Goal: Communication & Community: Share content

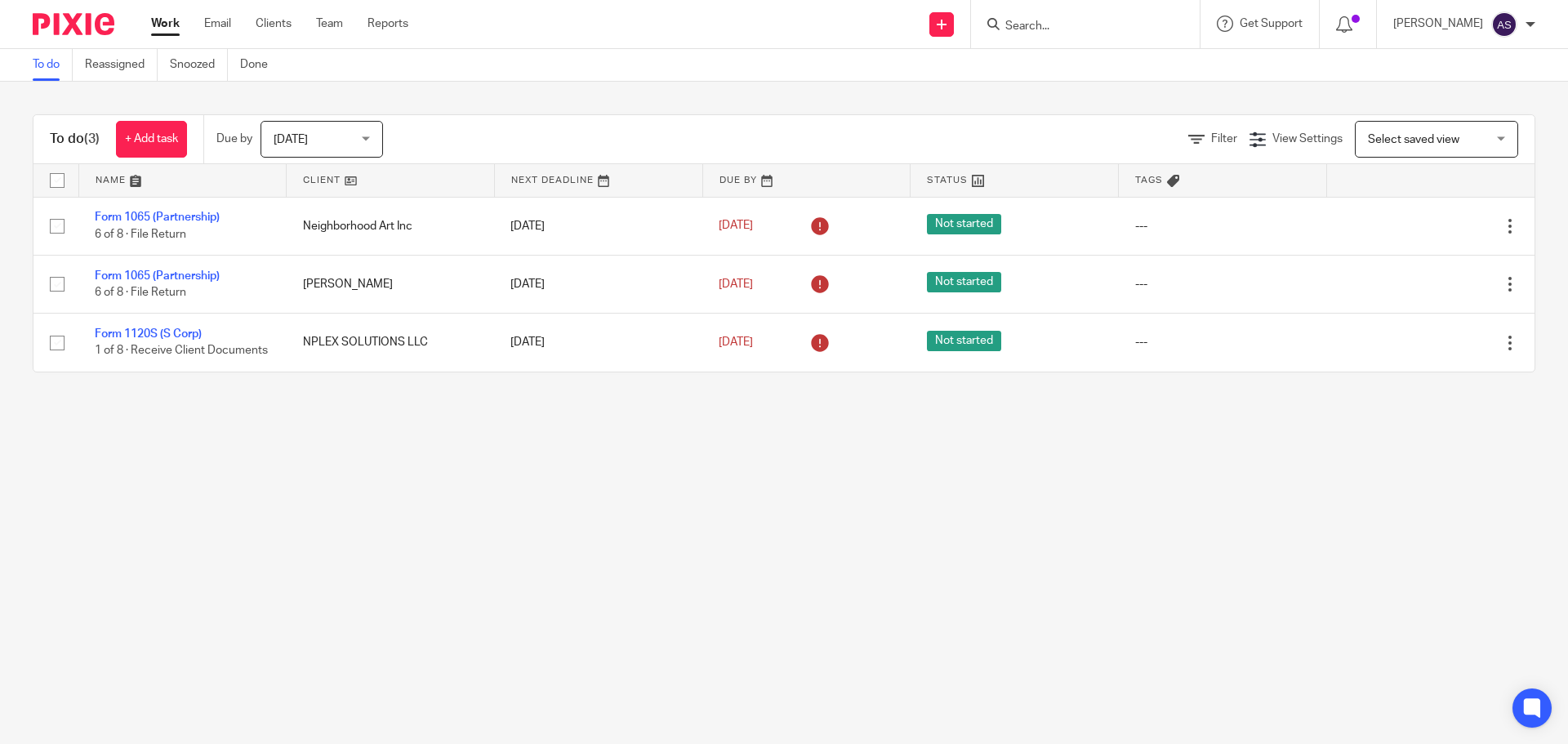
click at [1027, 23] on input "Search" at bounding box center [1076, 27] width 147 height 15
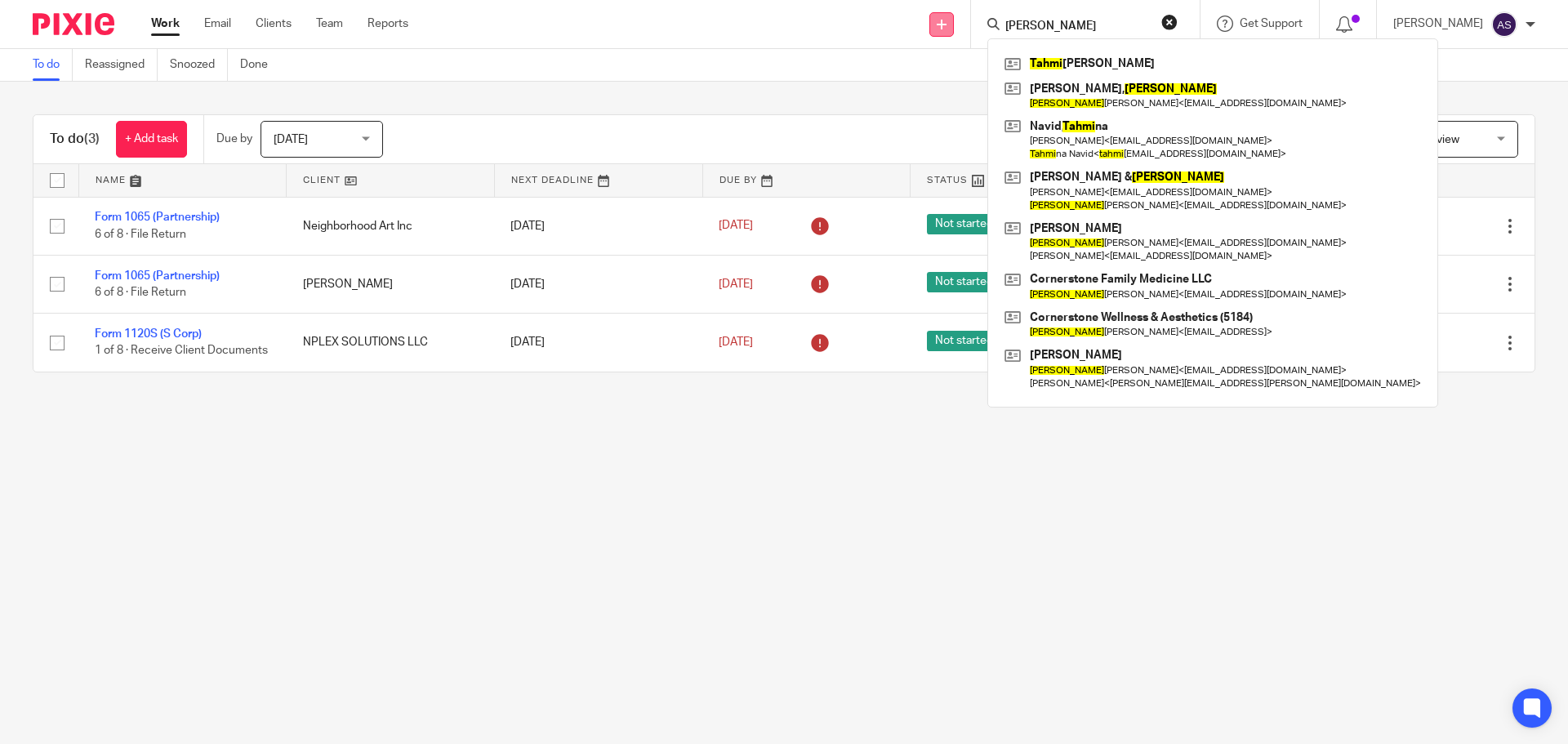
type input "tammi"
click at [948, 29] on link at bounding box center [942, 24] width 25 height 25
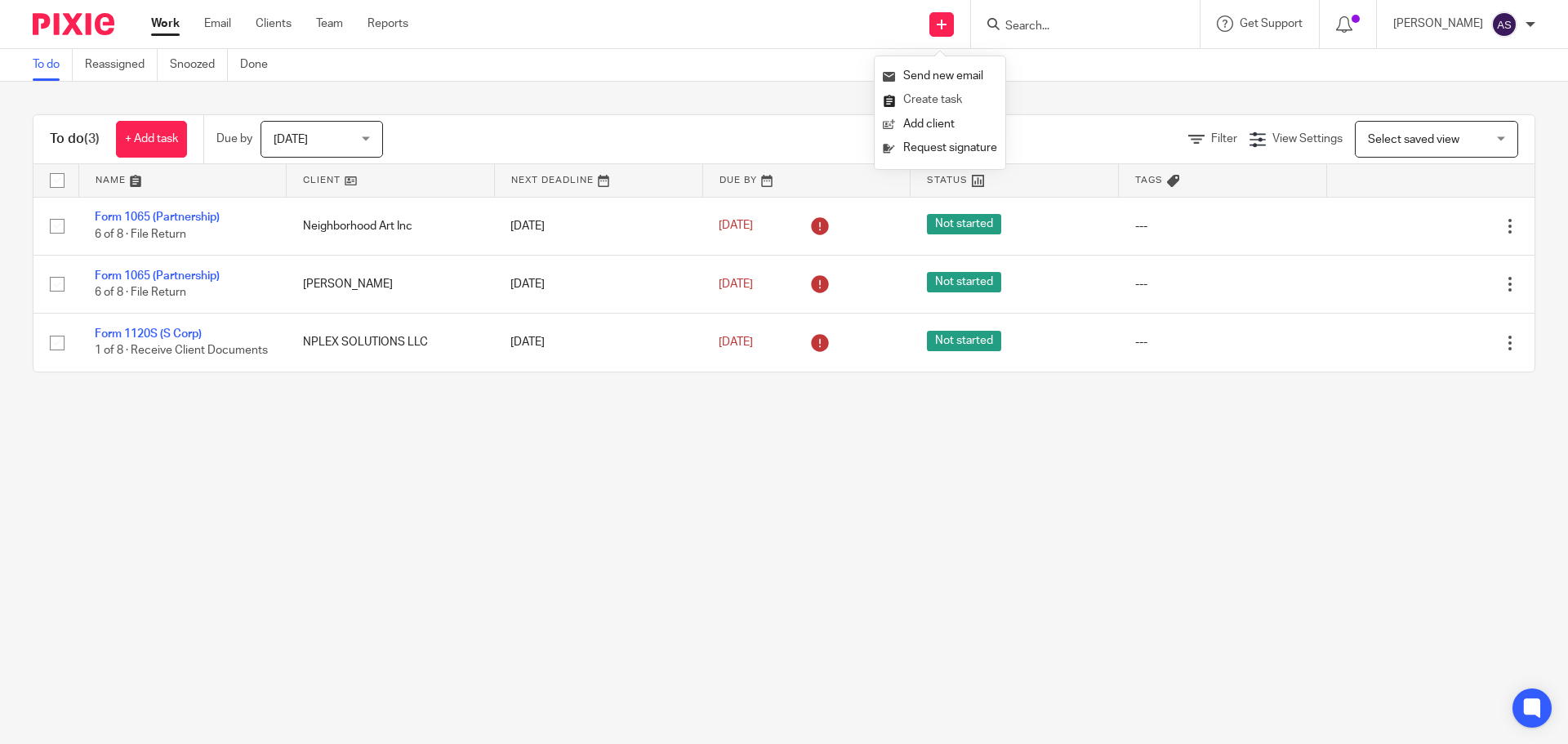
click at [923, 99] on link "Create task" at bounding box center [940, 100] width 115 height 24
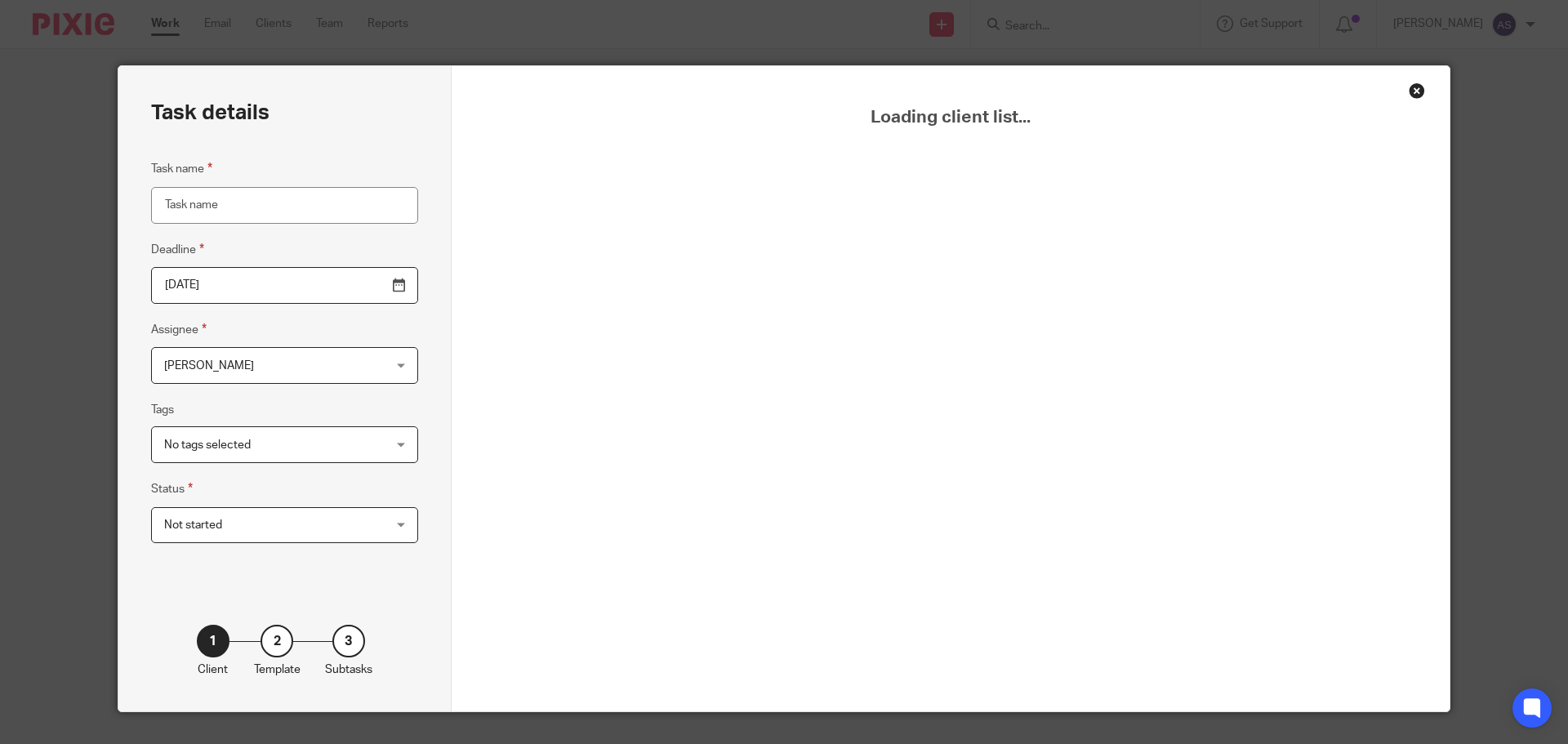
click at [254, 201] on input "Task name" at bounding box center [284, 204] width 267 height 37
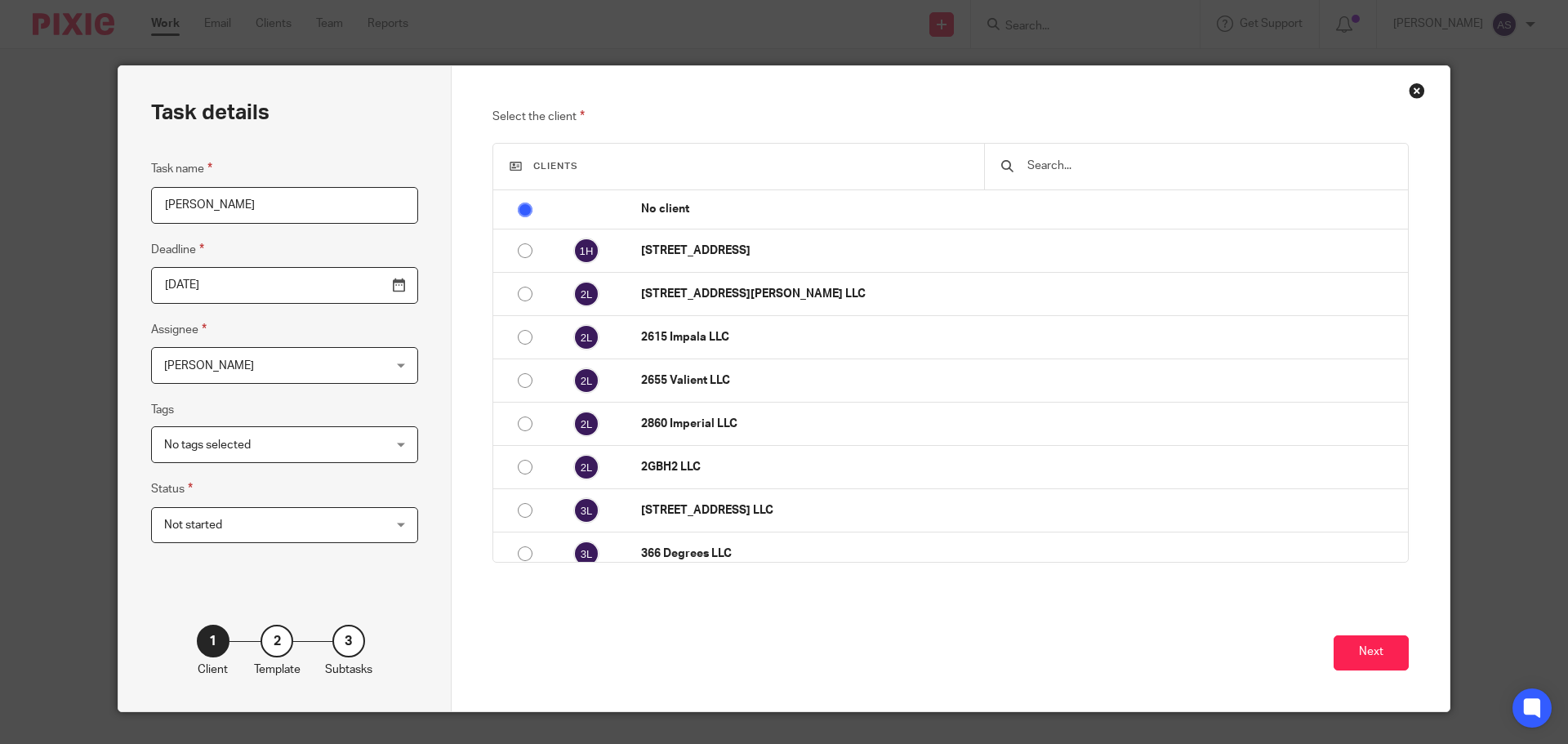
type input "Tammi"
click at [1410, 93] on div "Close this dialog window" at bounding box center [1416, 91] width 16 height 16
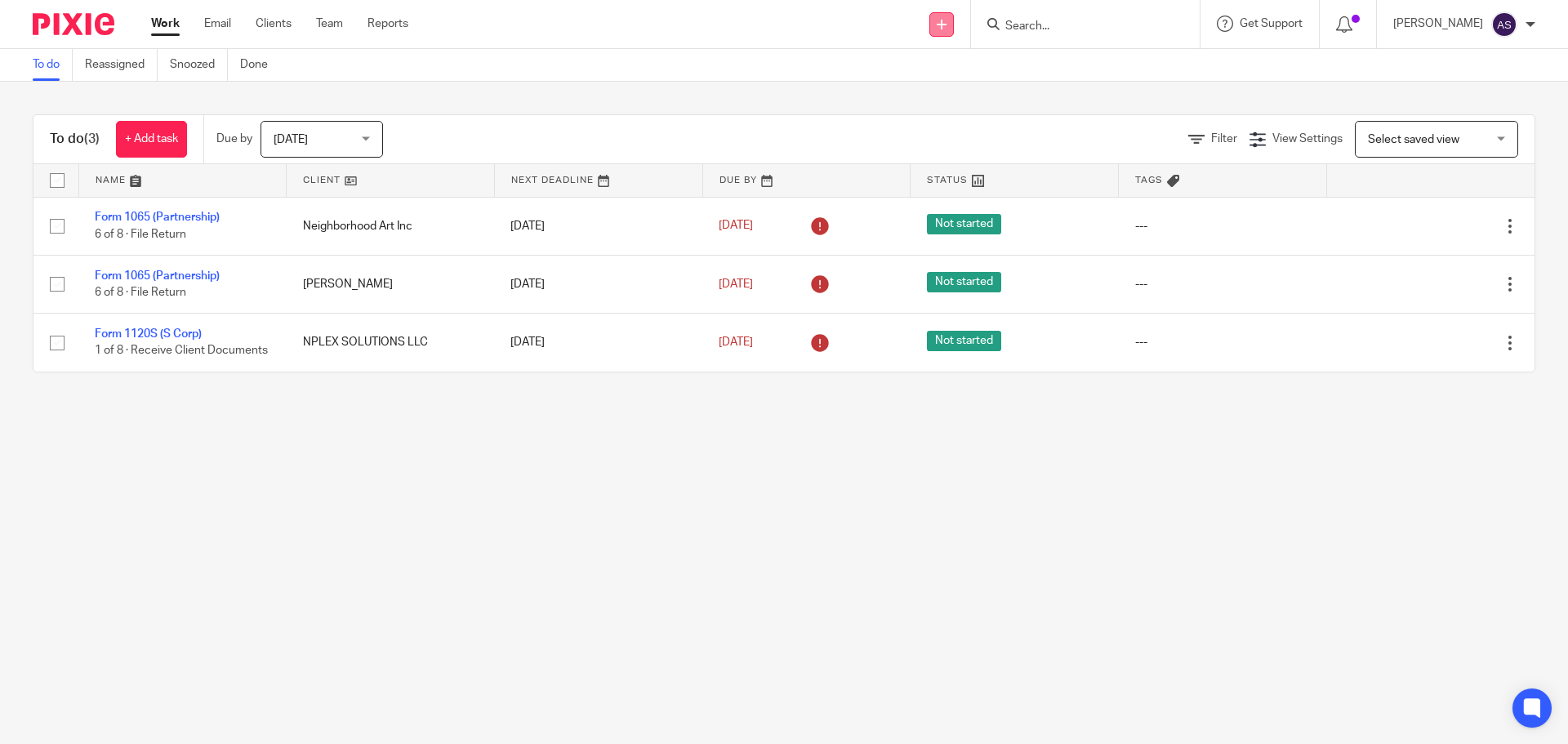
click at [943, 26] on icon at bounding box center [942, 25] width 10 height 10
click at [930, 124] on link "Add client" at bounding box center [940, 125] width 115 height 24
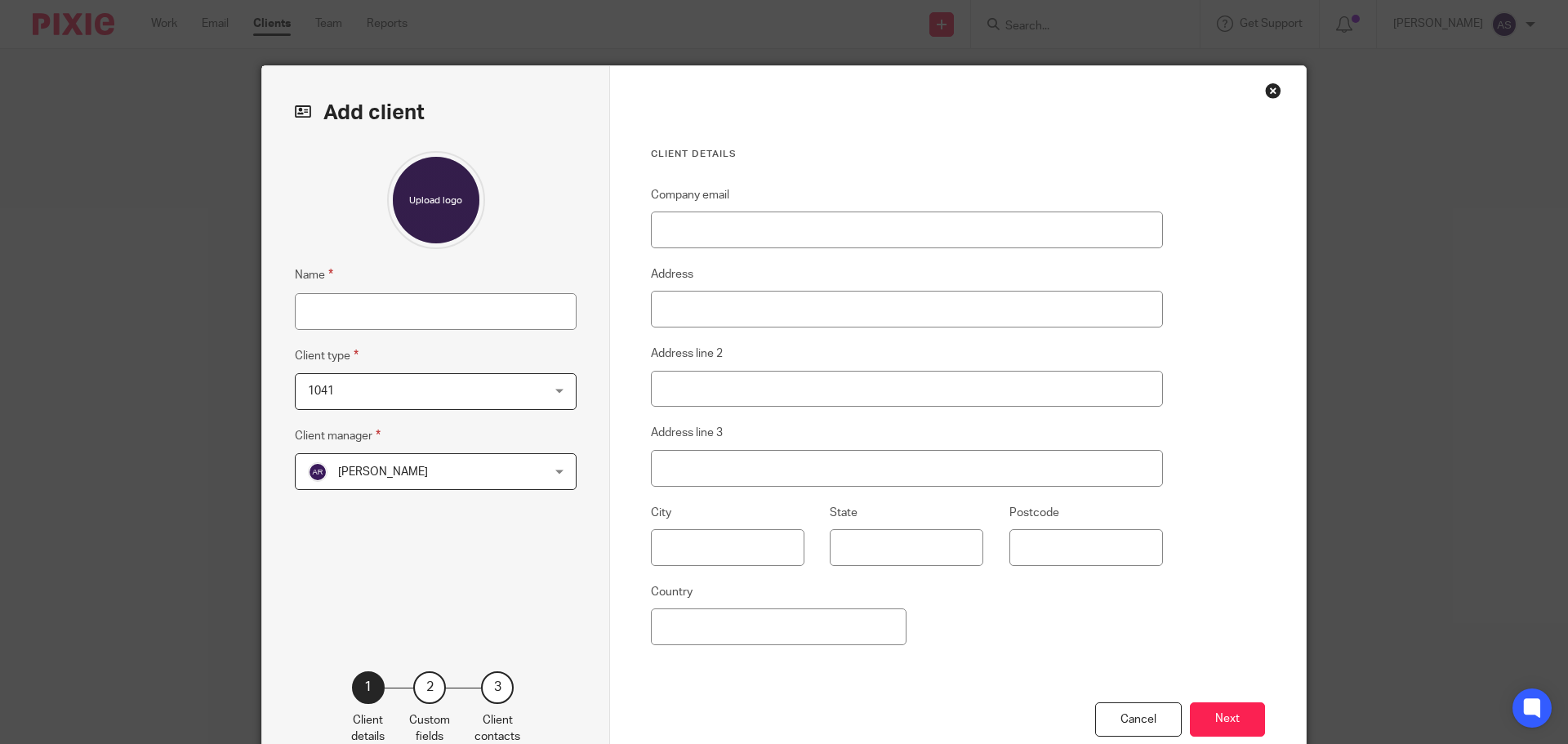
click at [356, 471] on span "Aileen Redmon" at bounding box center [383, 471] width 90 height 11
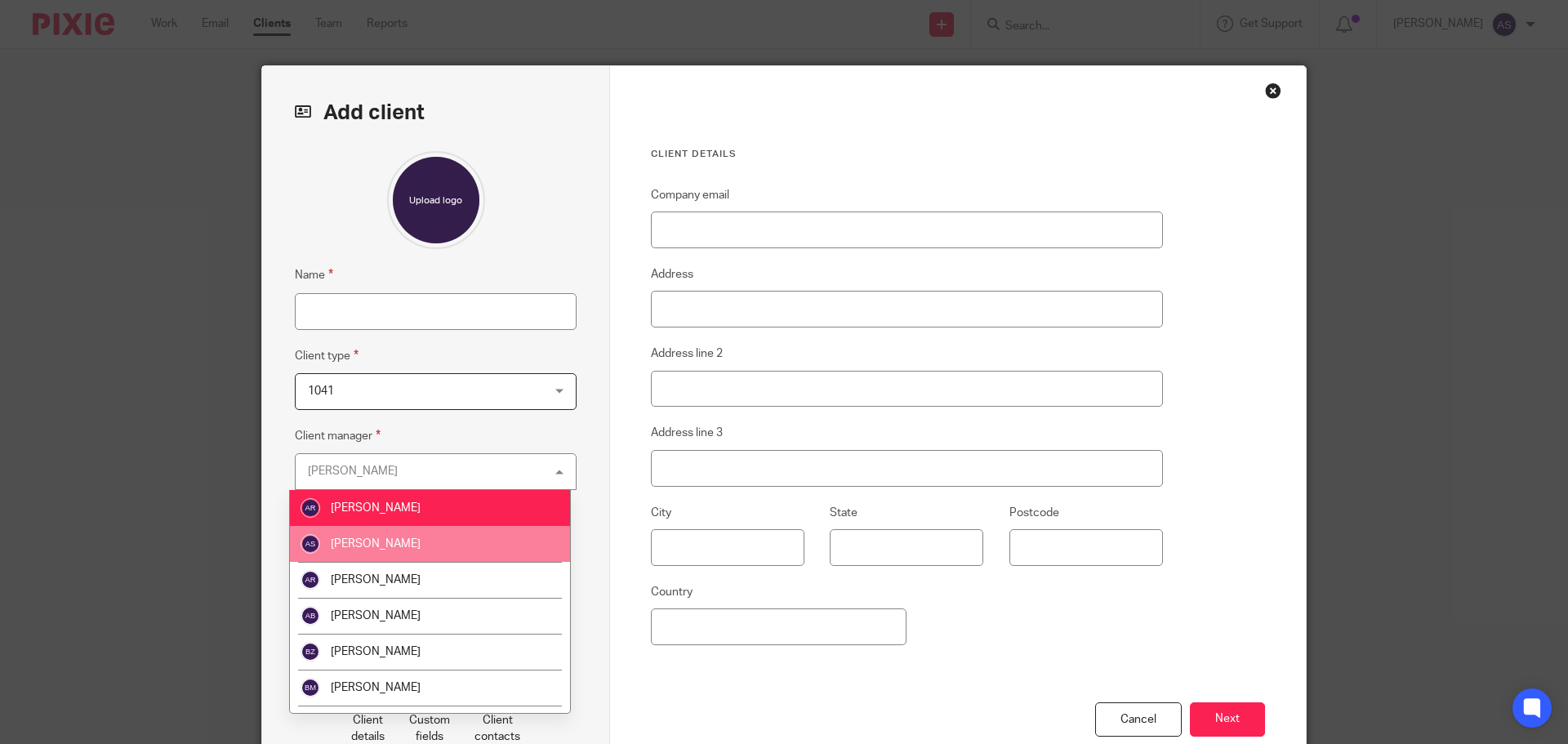
click at [361, 547] on span "[PERSON_NAME]" at bounding box center [376, 543] width 90 height 11
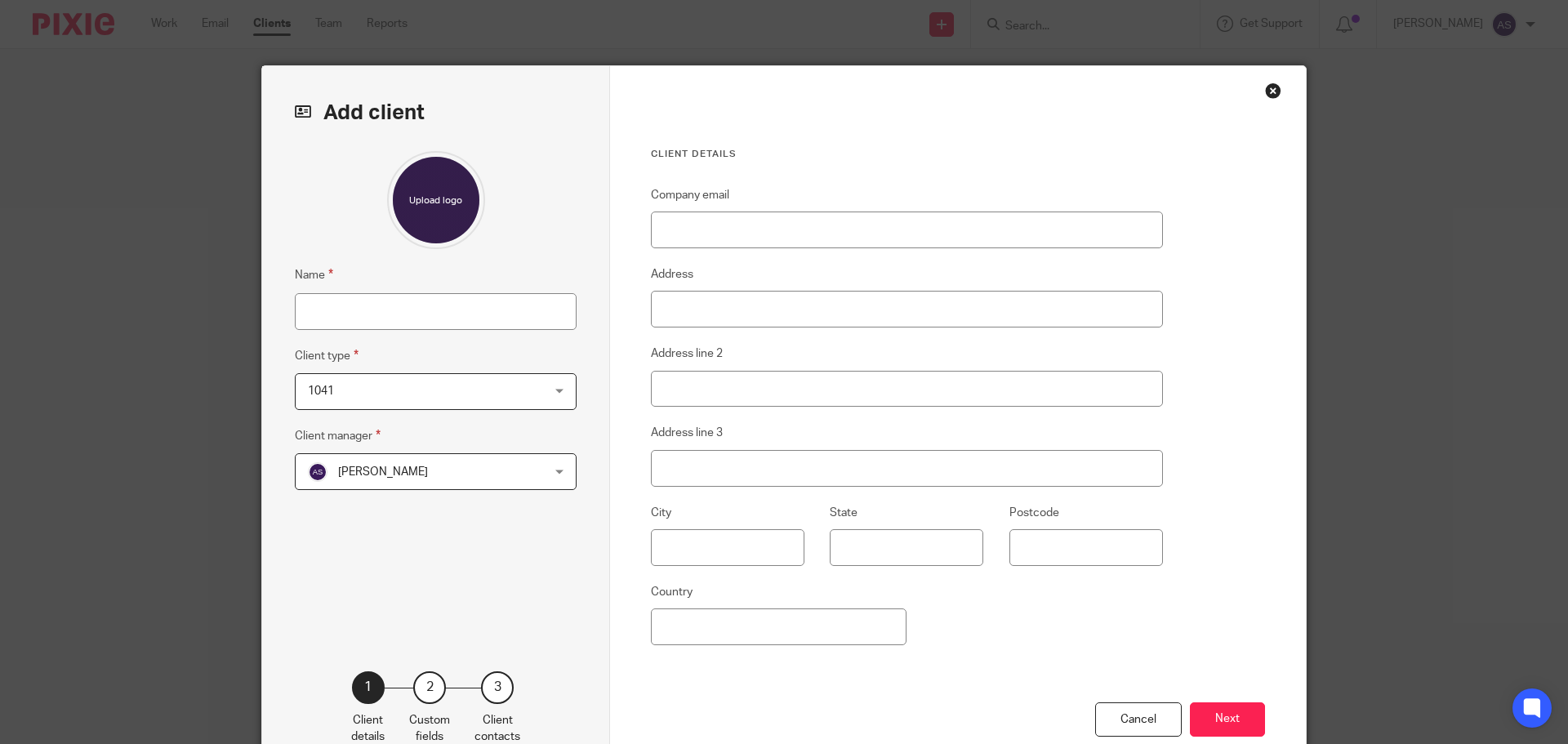
click at [335, 399] on span "1041" at bounding box center [415, 391] width 213 height 34
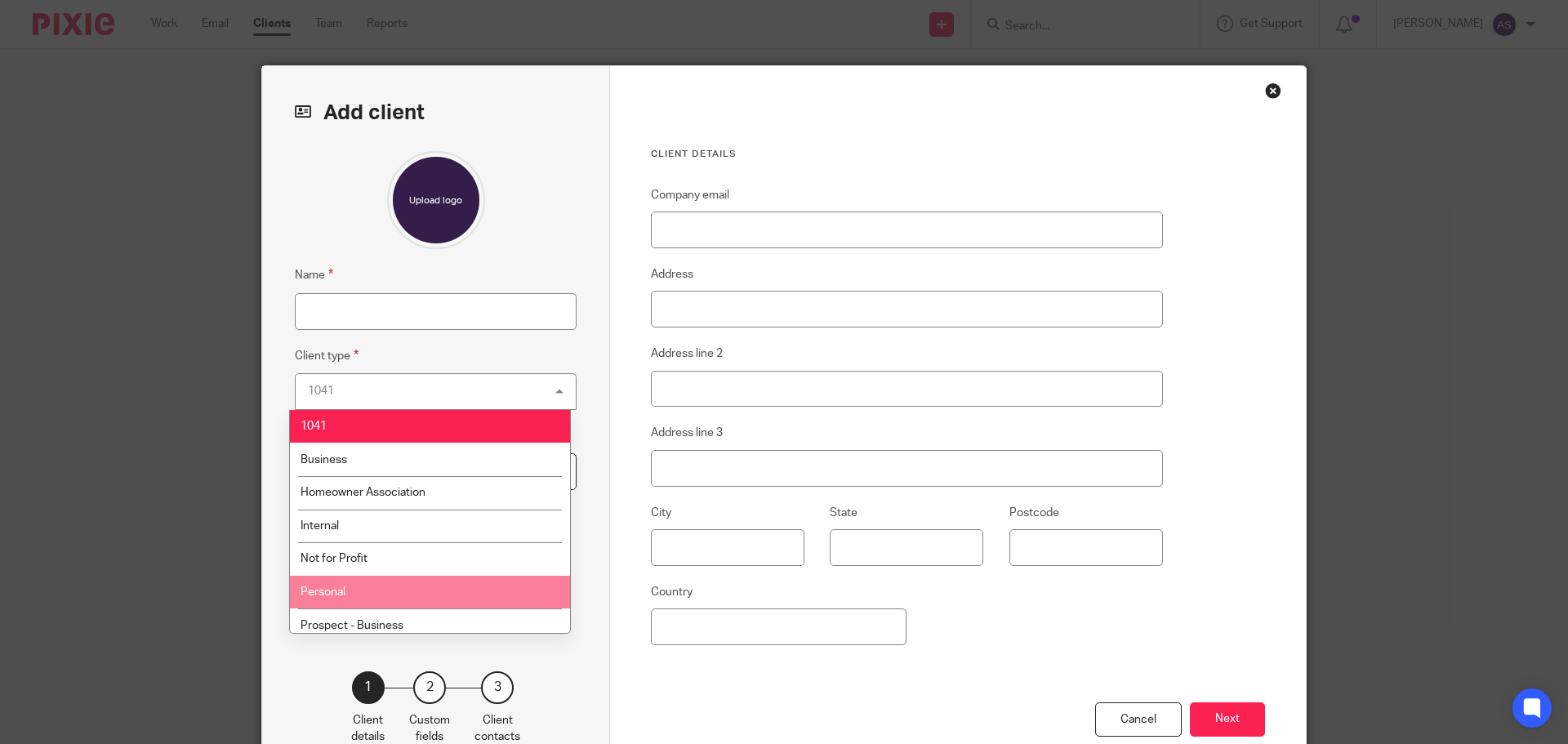
click at [361, 588] on li "Personal" at bounding box center [430, 592] width 280 height 34
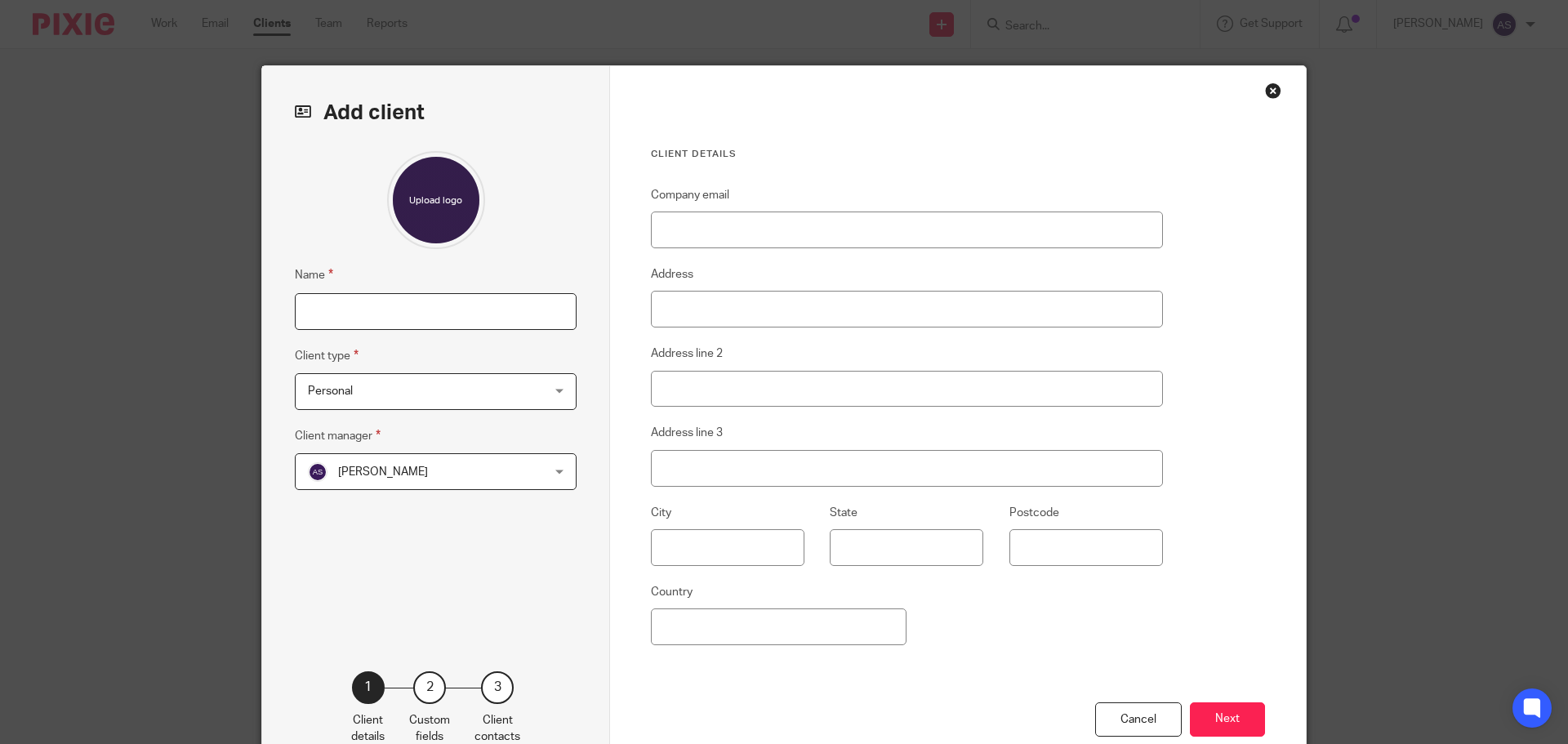
click at [386, 321] on input "Name" at bounding box center [436, 311] width 281 height 37
click at [457, 281] on fieldset "Name" at bounding box center [436, 297] width 281 height 64
click at [405, 328] on input "Name" at bounding box center [436, 311] width 281 height 37
type input "Tammi Cockrell"
click at [1228, 713] on button "Next" at bounding box center [1227, 719] width 75 height 35
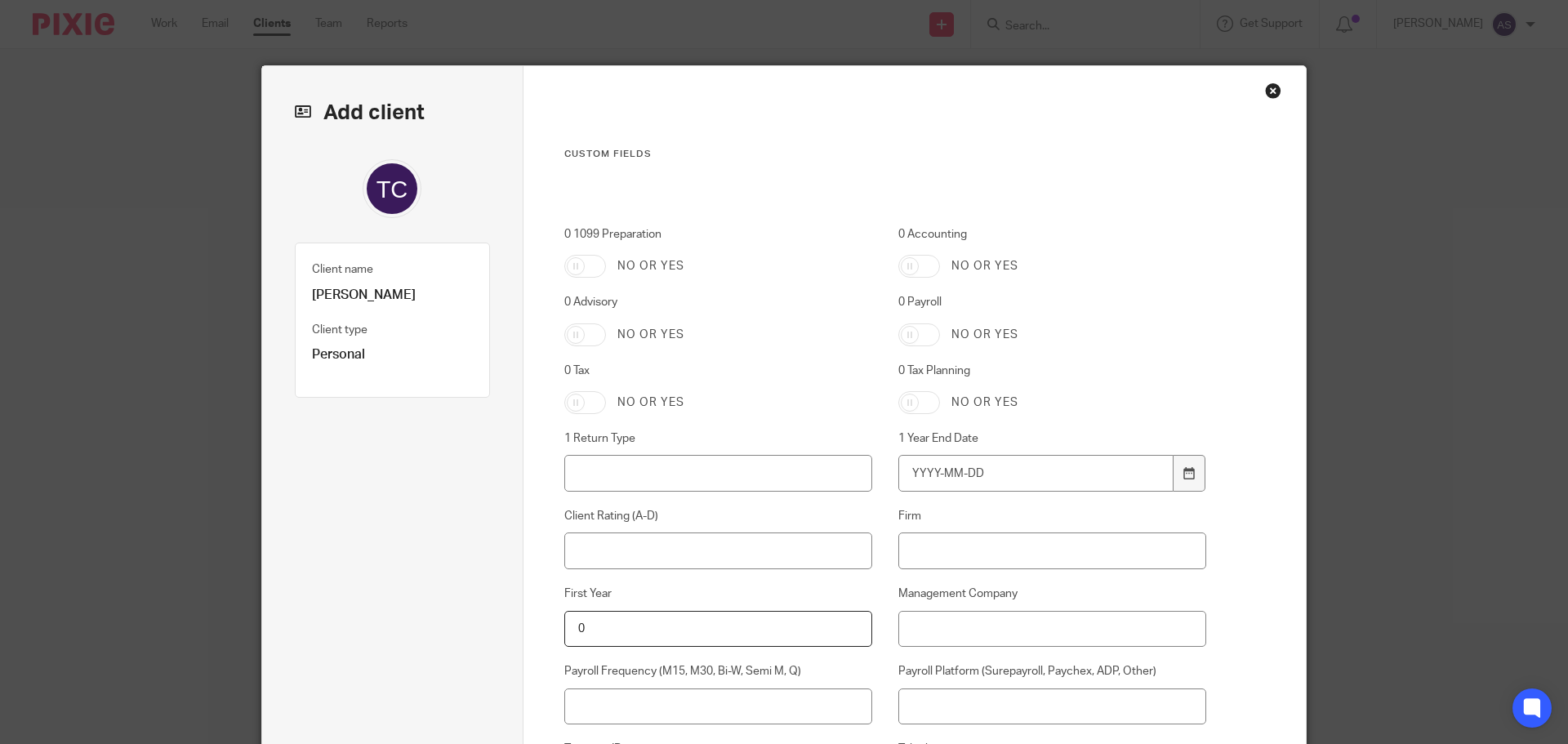
scroll to position [335, 0]
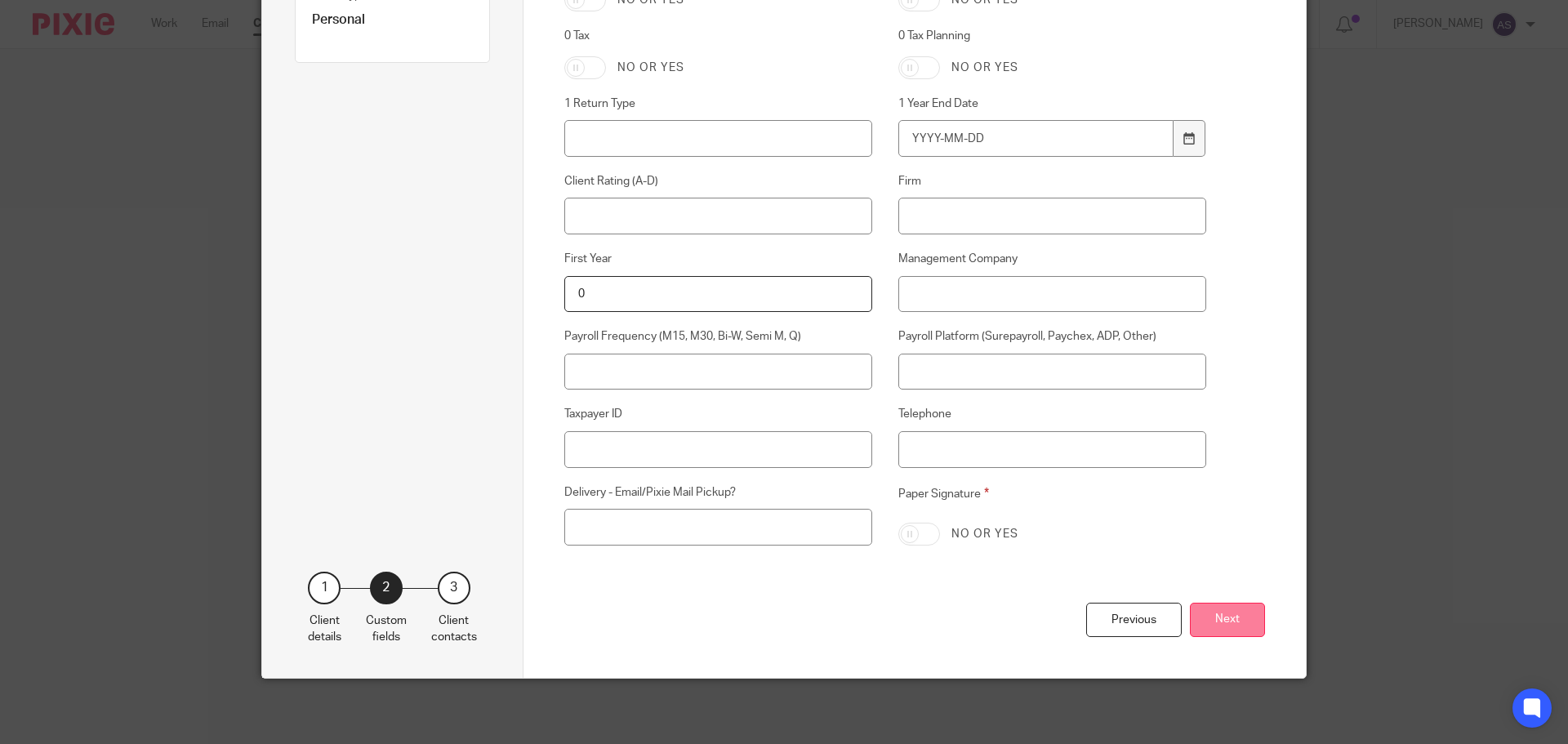
click at [1204, 617] on button "Next" at bounding box center [1227, 619] width 75 height 35
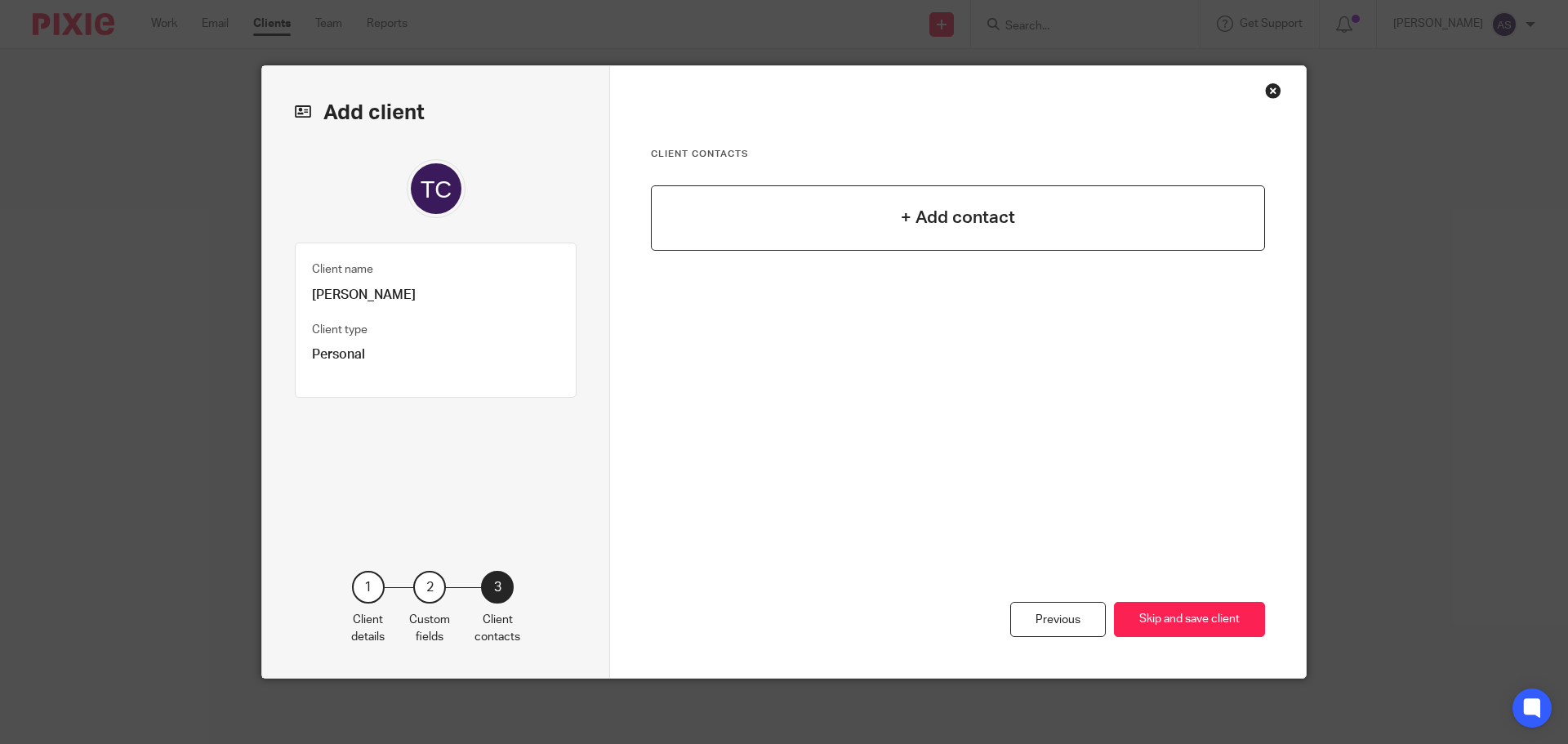
click at [918, 210] on h4 "+ Add contact" at bounding box center [958, 216] width 115 height 25
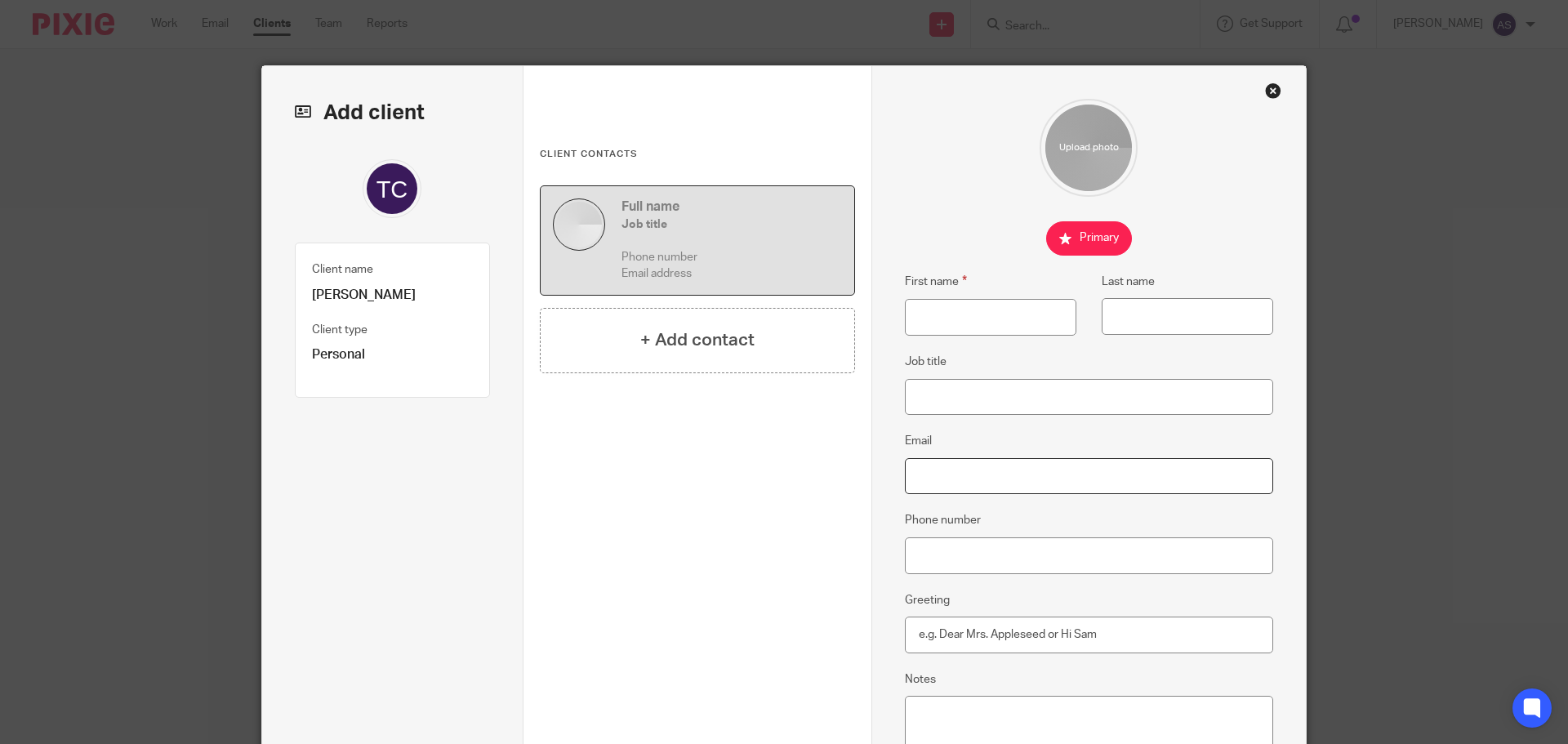
click at [960, 483] on input "Email" at bounding box center [1089, 476] width 369 height 37
paste input "tammicockrell@gmail.com"
type input "tammicockrell@gmail.com"
click at [953, 323] on input "First name" at bounding box center [990, 317] width 172 height 37
type input "Tammi"
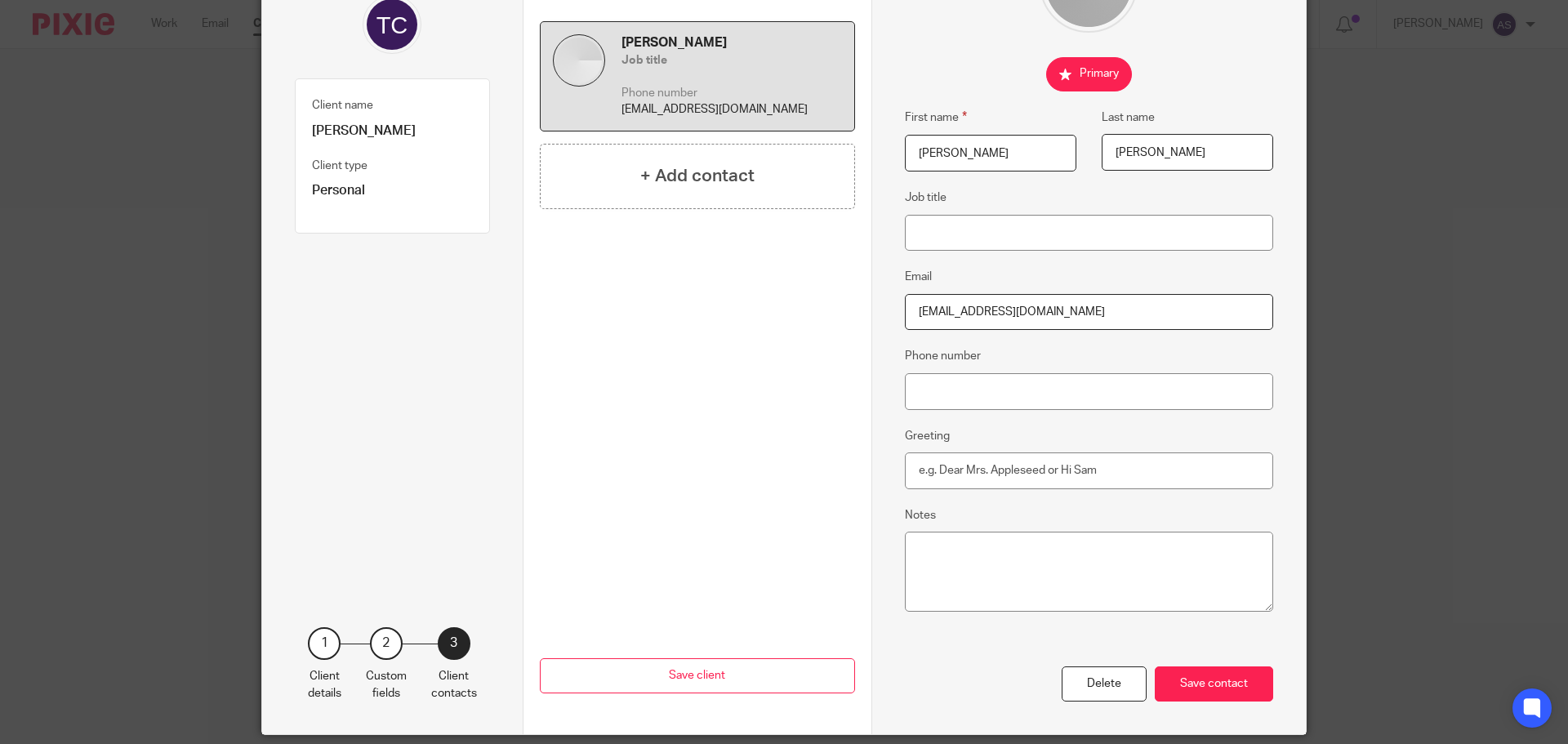
scroll to position [220, 0]
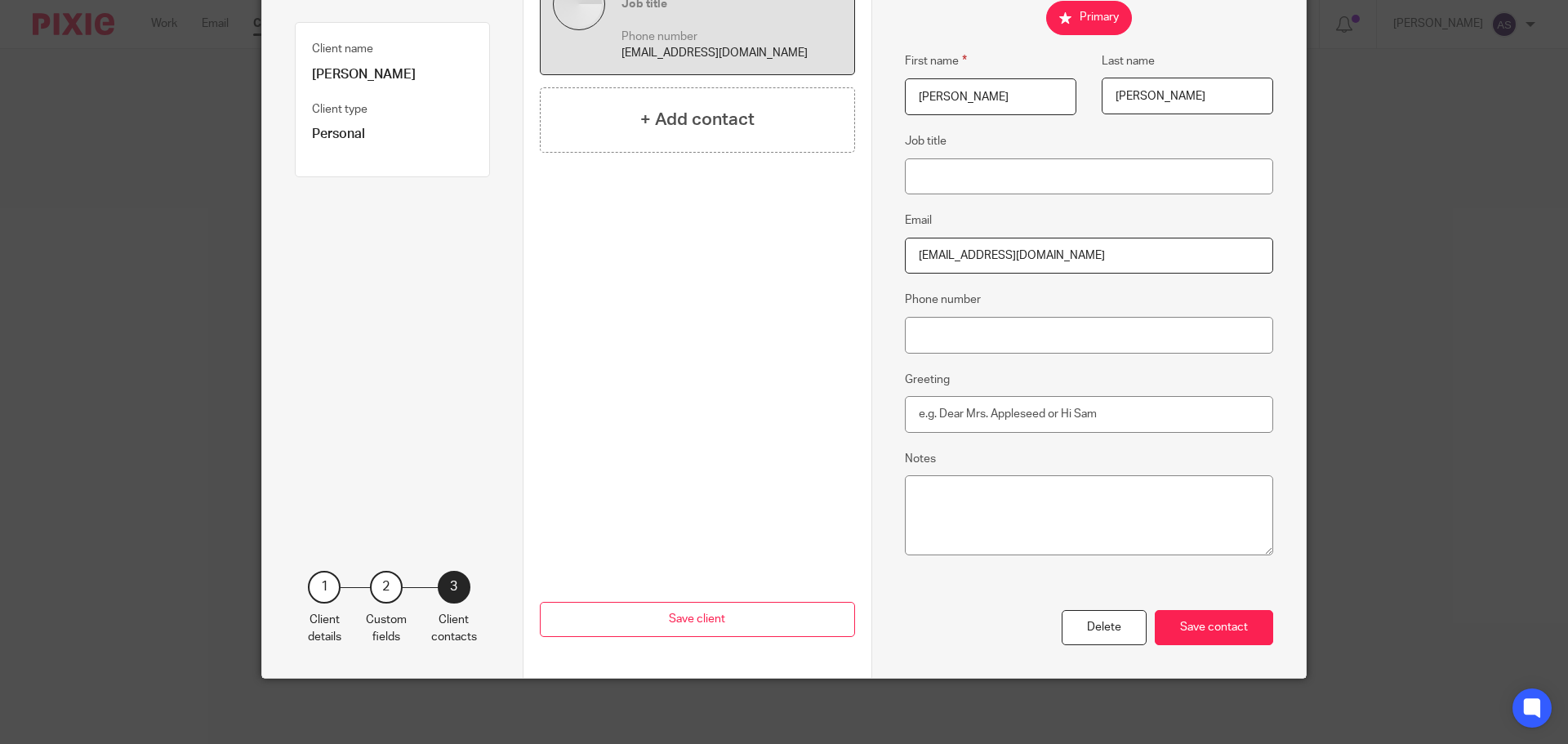
type input "Cockrell"
click at [992, 422] on input "Greeting" at bounding box center [1089, 414] width 369 height 37
type input "Tammi"
click at [1222, 621] on div "Save contact" at bounding box center [1214, 627] width 119 height 35
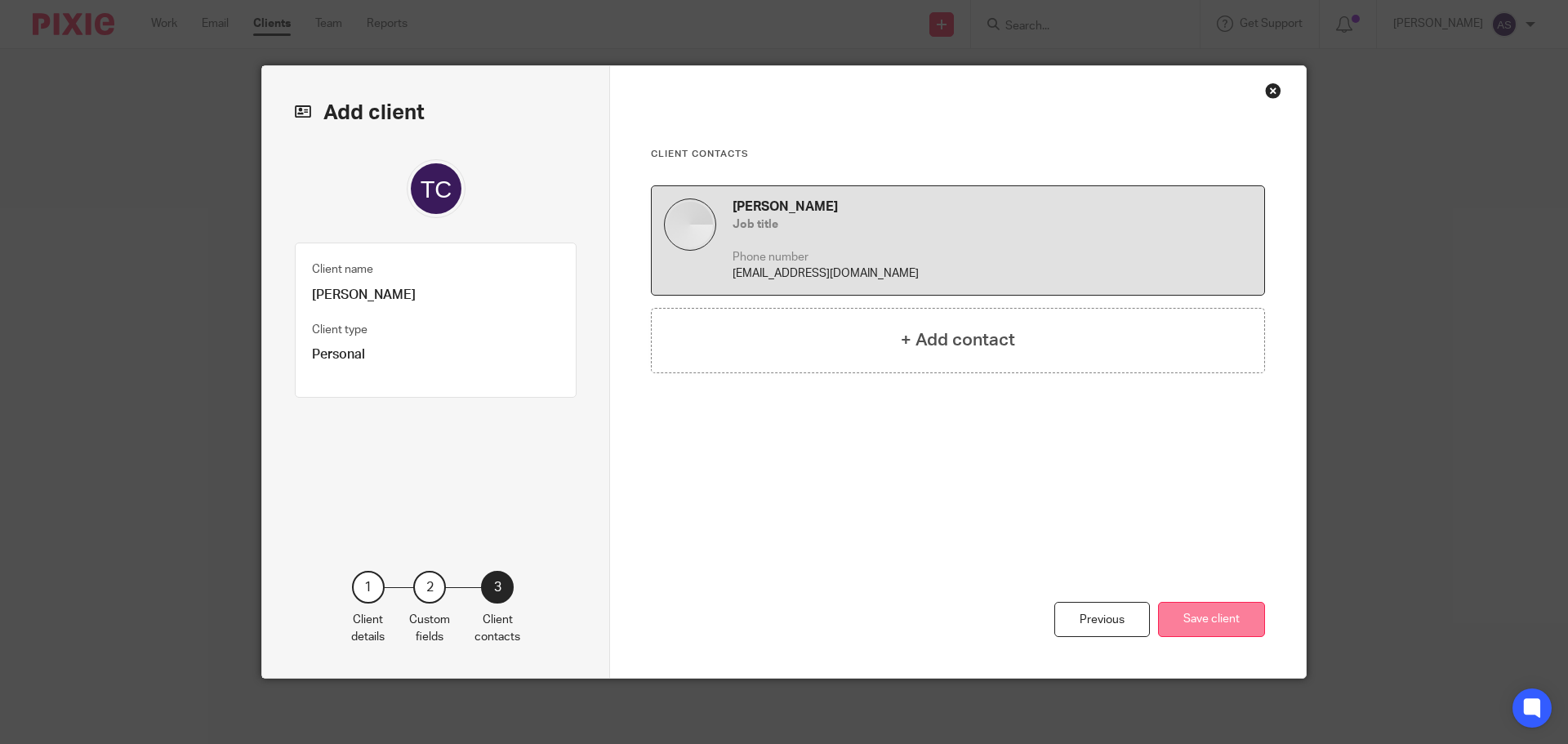
click at [1195, 622] on button "Save client" at bounding box center [1211, 618] width 107 height 35
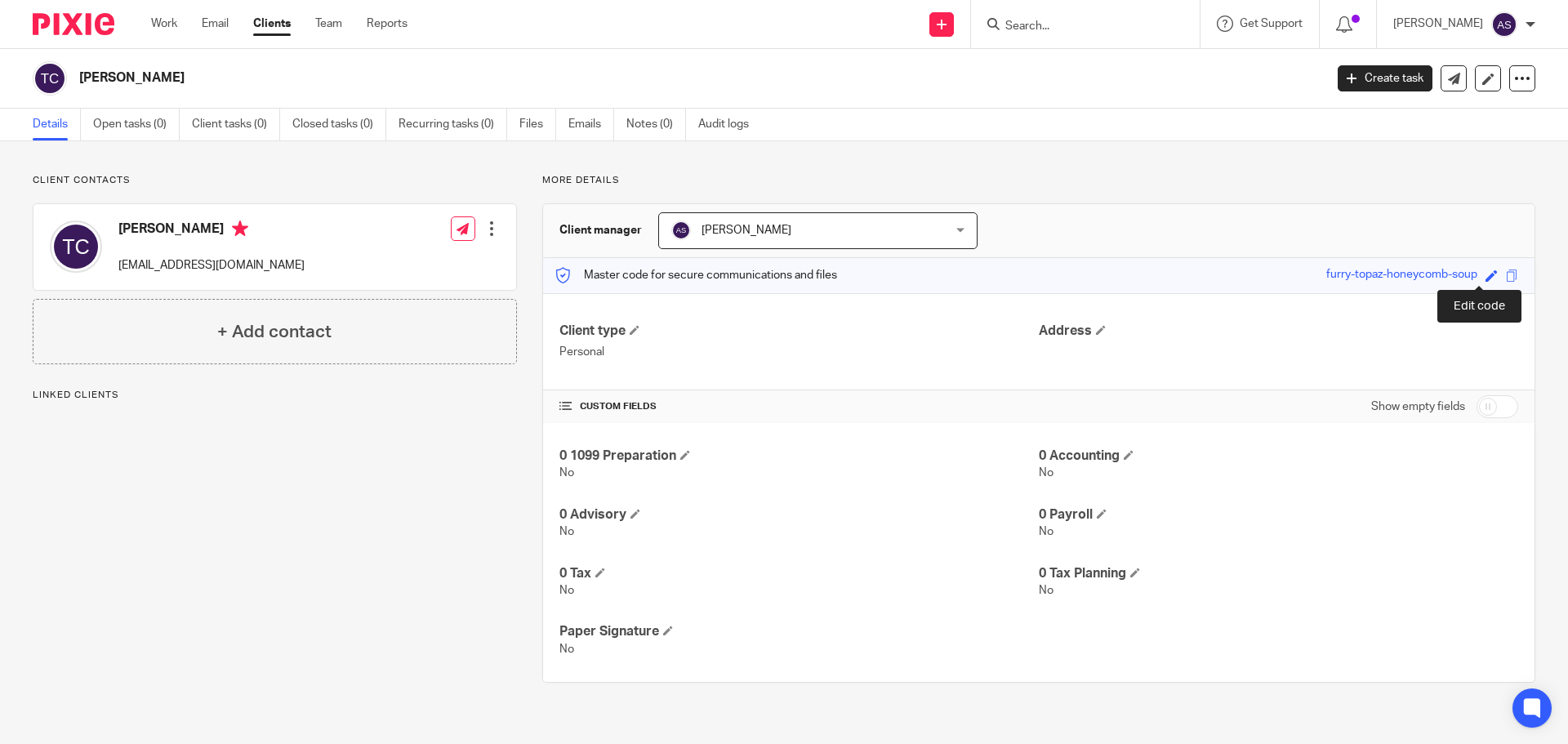
click at [1485, 272] on span at bounding box center [1491, 275] width 12 height 12
type input "furry-topaz-honeycomb-soup"
type input "Coc150713"
click at [1449, 273] on link "Save" at bounding box center [1461, 275] width 25 height 16
type input "Coc150713"
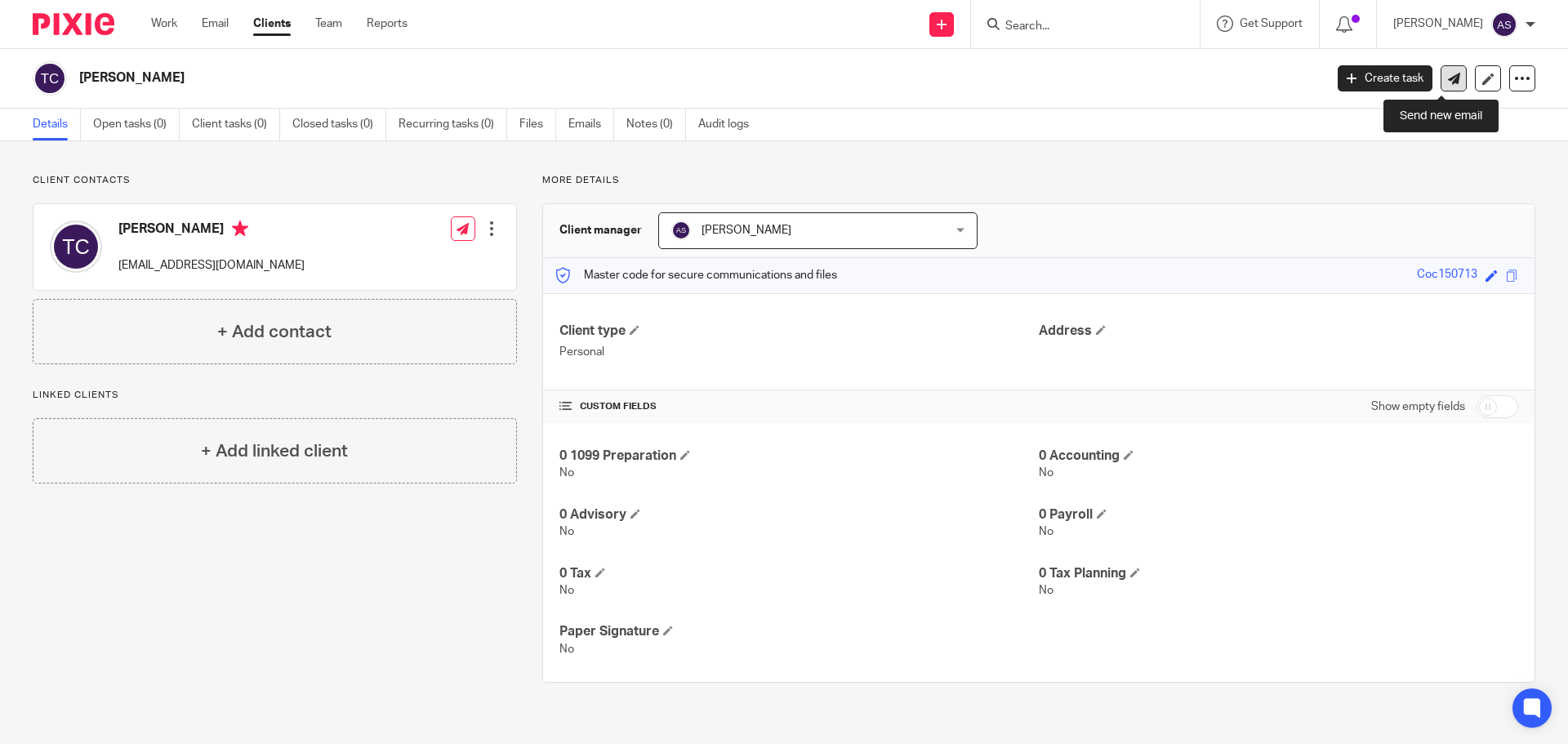
click at [1440, 74] on link at bounding box center [1453, 78] width 26 height 26
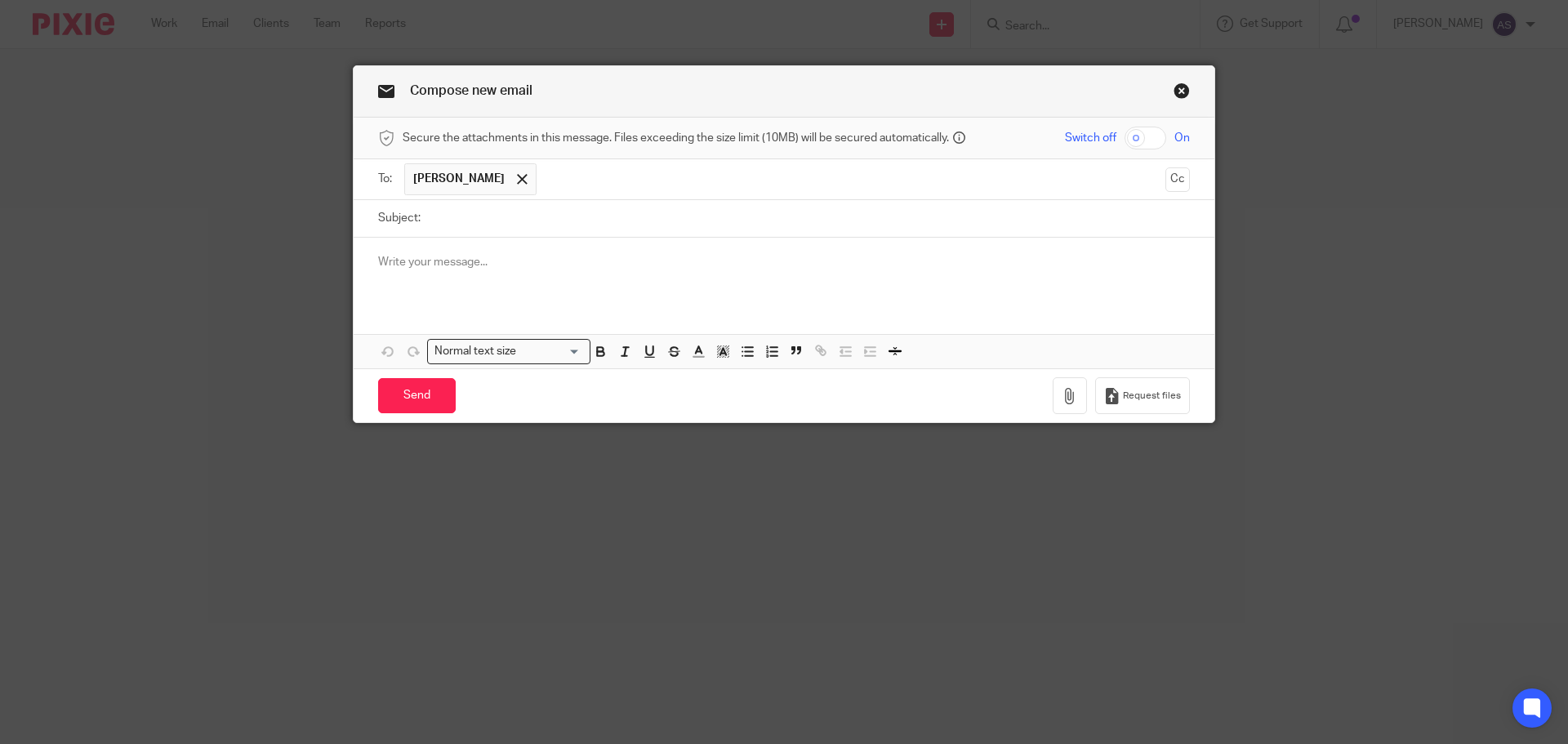
click at [1137, 139] on input "checkbox" at bounding box center [1145, 138] width 42 height 23
checkbox input "true"
click at [497, 216] on input "Subject:" at bounding box center [809, 218] width 761 height 37
type input "Secure portal"
click at [1140, 403] on button "Request files" at bounding box center [1142, 395] width 95 height 37
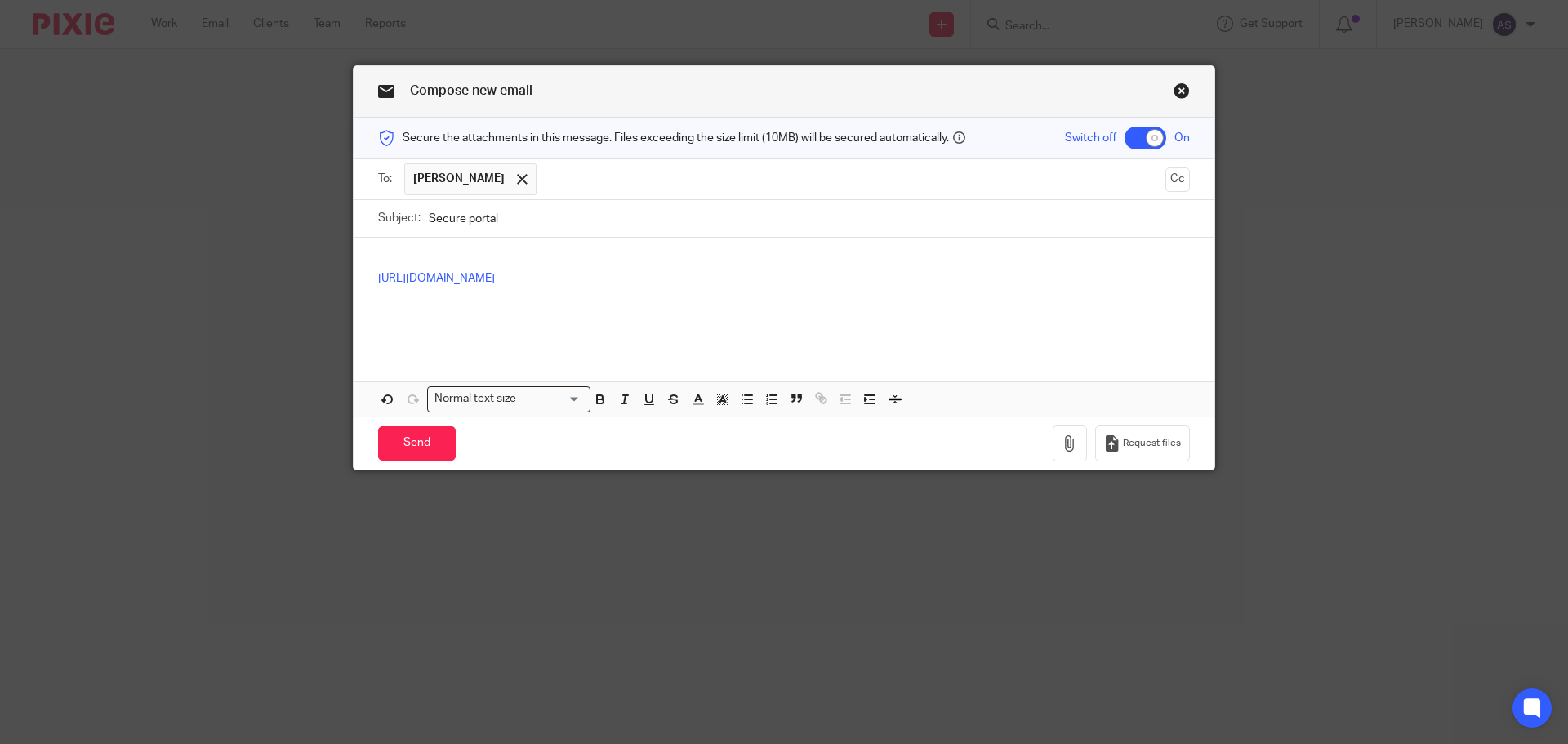
click at [507, 313] on p at bounding box center [784, 312] width 812 height 16
click at [489, 324] on p at bounding box center [784, 328] width 812 height 16
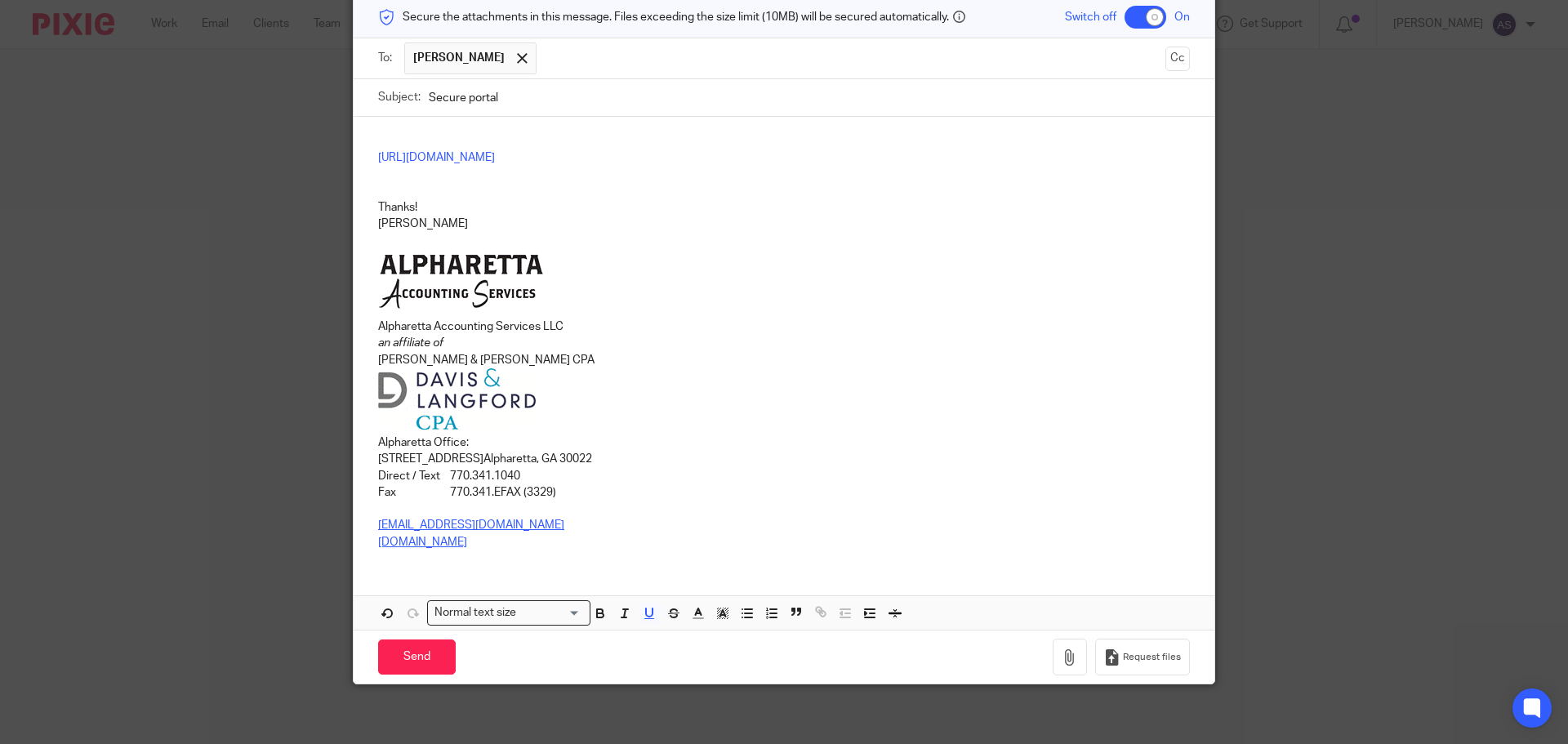
scroll to position [127, 0]
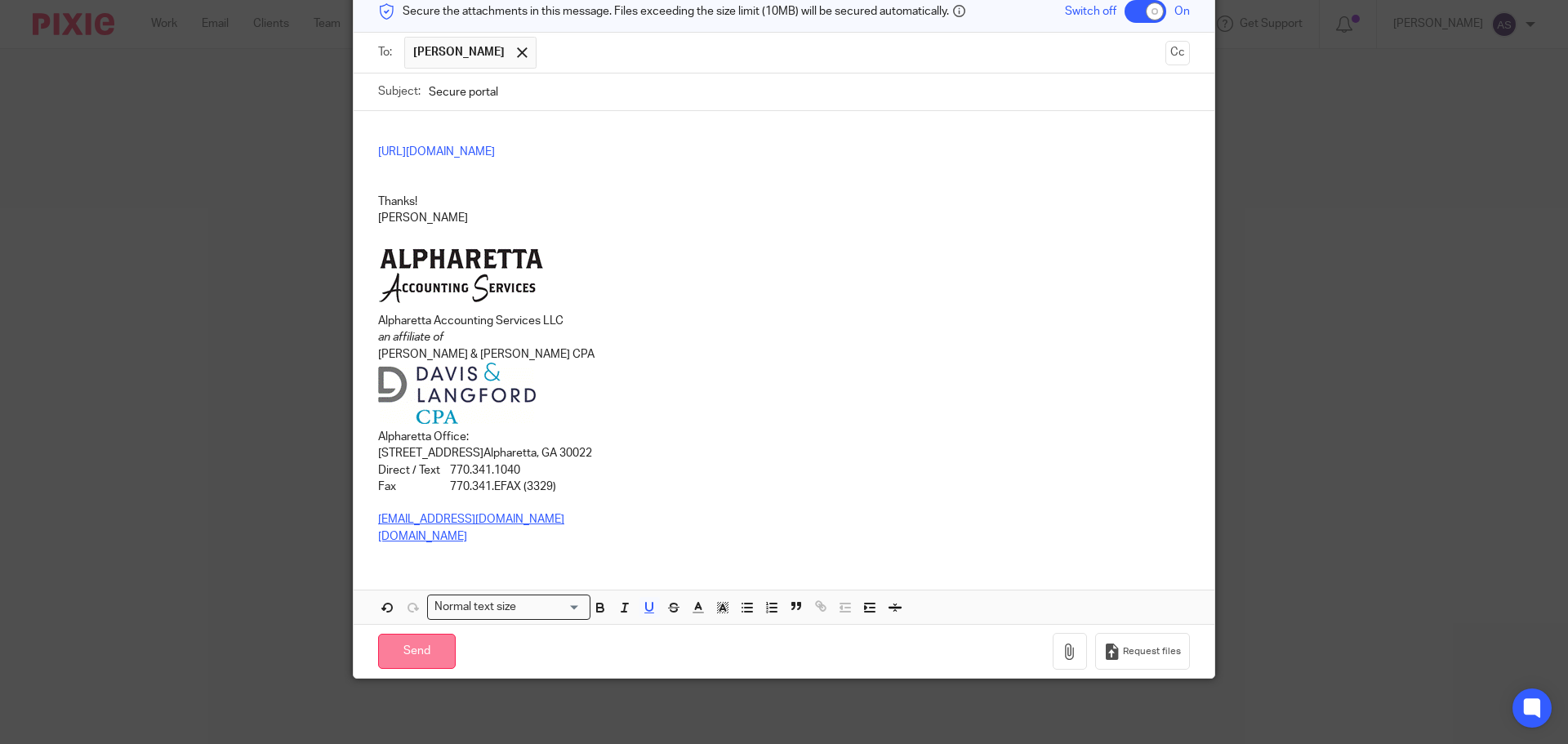
click at [411, 648] on input "Send" at bounding box center [417, 650] width 78 height 35
